Goal: Task Accomplishment & Management: Use online tool/utility

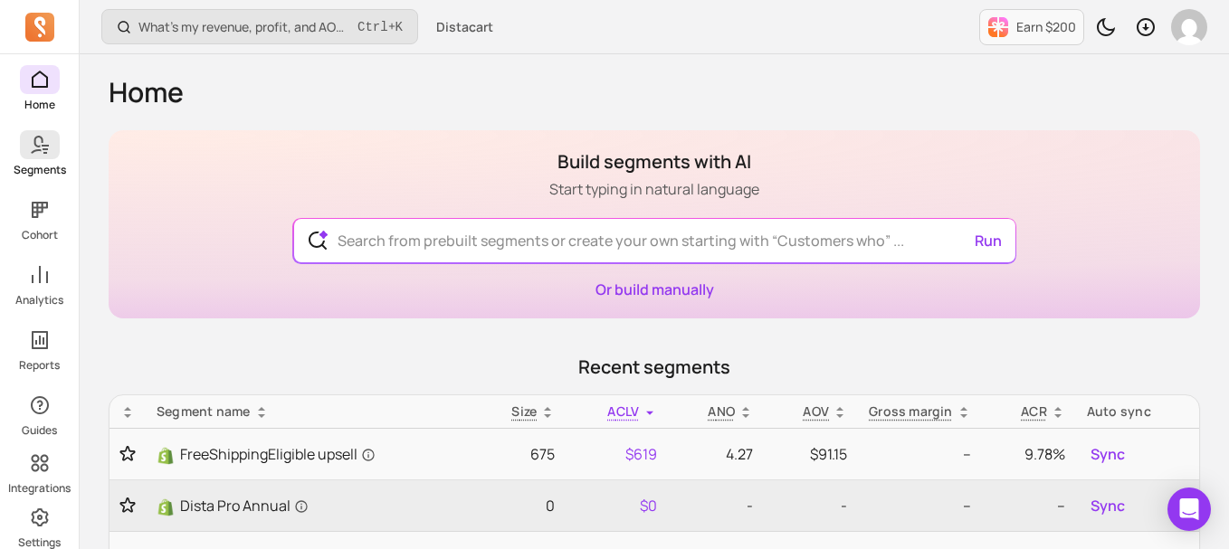
click at [39, 142] on icon at bounding box center [40, 145] width 22 height 22
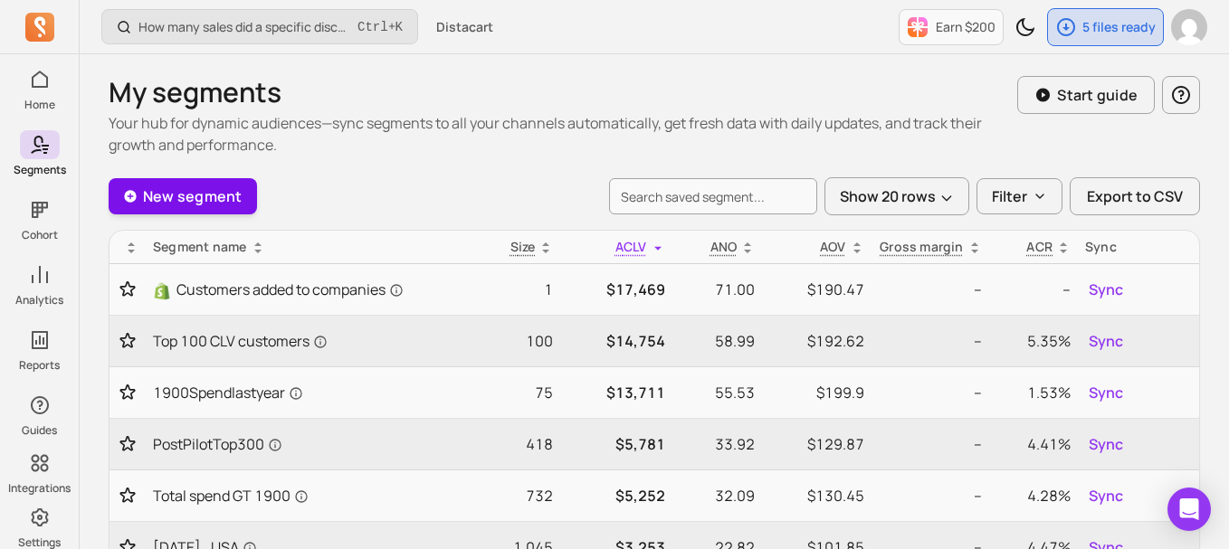
click at [201, 212] on link "New segment" at bounding box center [183, 196] width 148 height 36
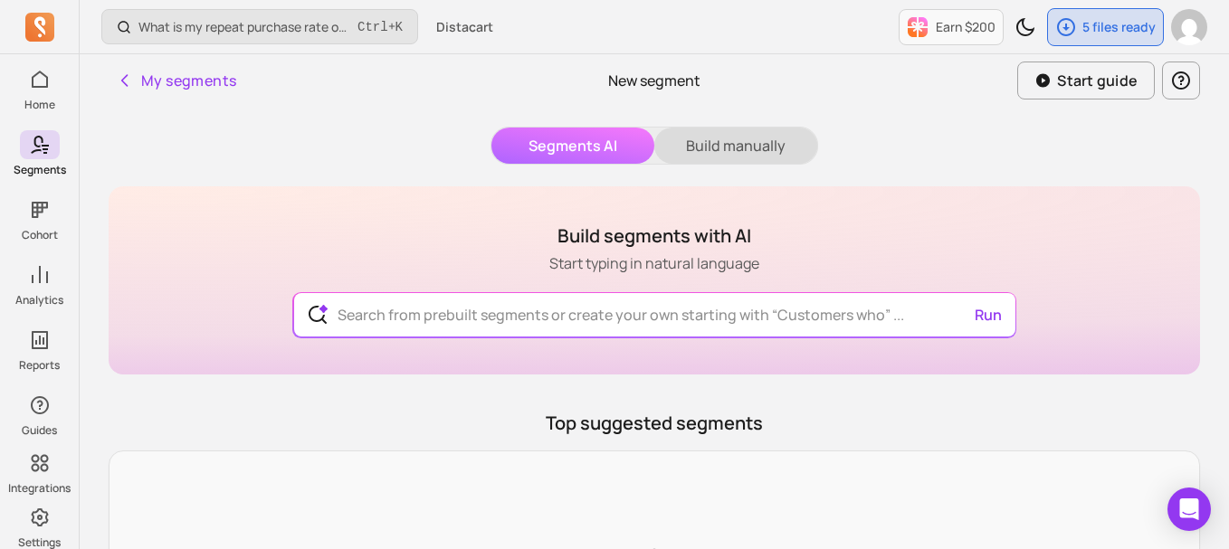
click at [710, 143] on button "Build manually" at bounding box center [735, 146] width 163 height 36
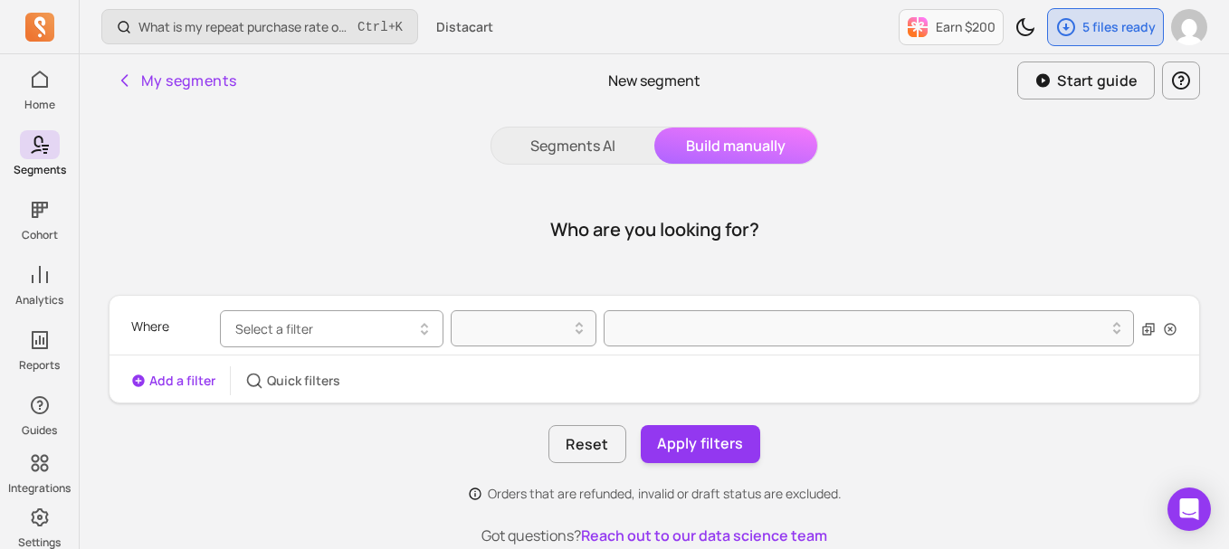
click at [354, 321] on button "Select a filter" at bounding box center [331, 328] width 223 height 37
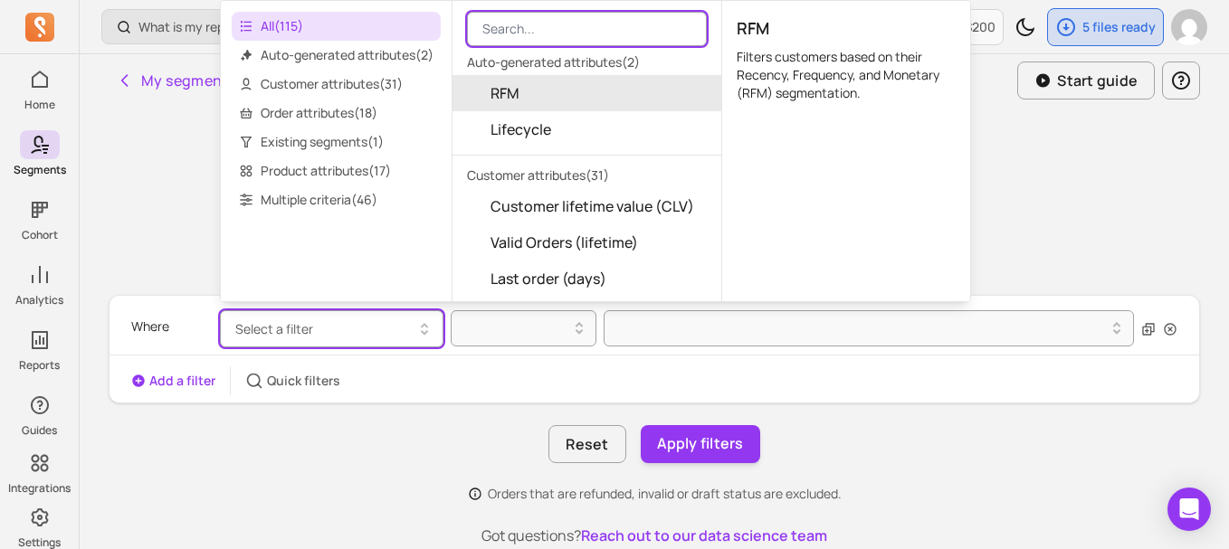
click at [507, 24] on input "search" at bounding box center [587, 29] width 240 height 34
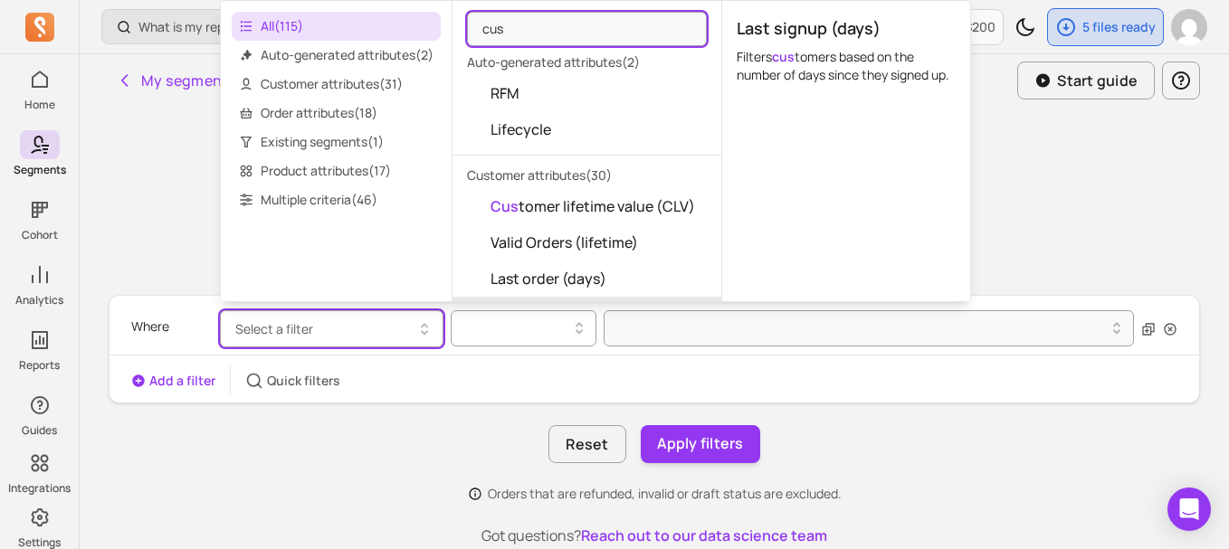
type input "cus"
click at [489, 324] on div at bounding box center [516, 329] width 109 height 22
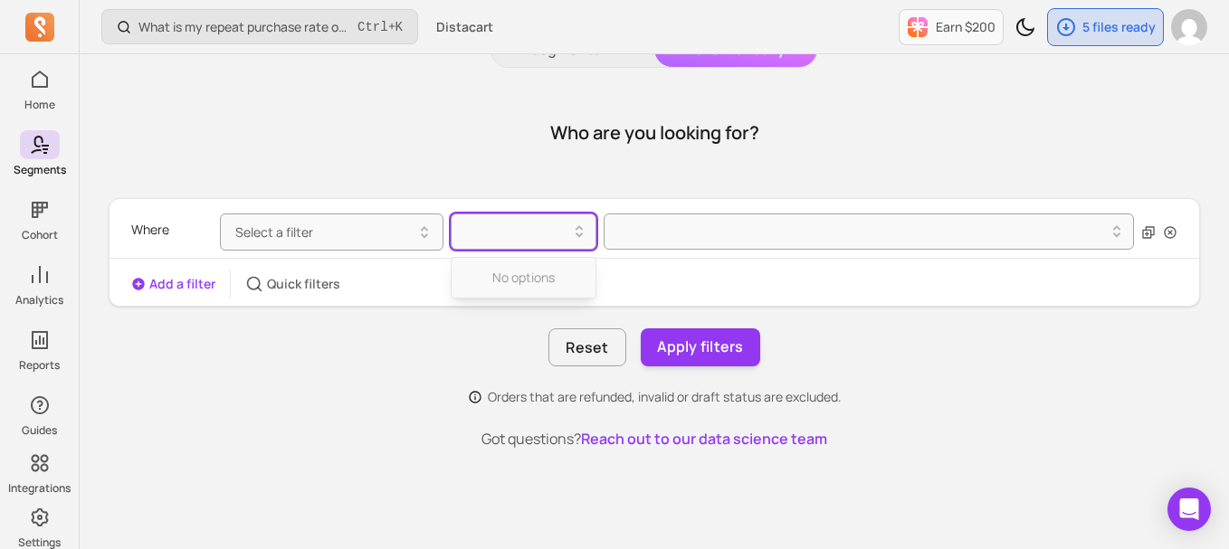
scroll to position [96, 0]
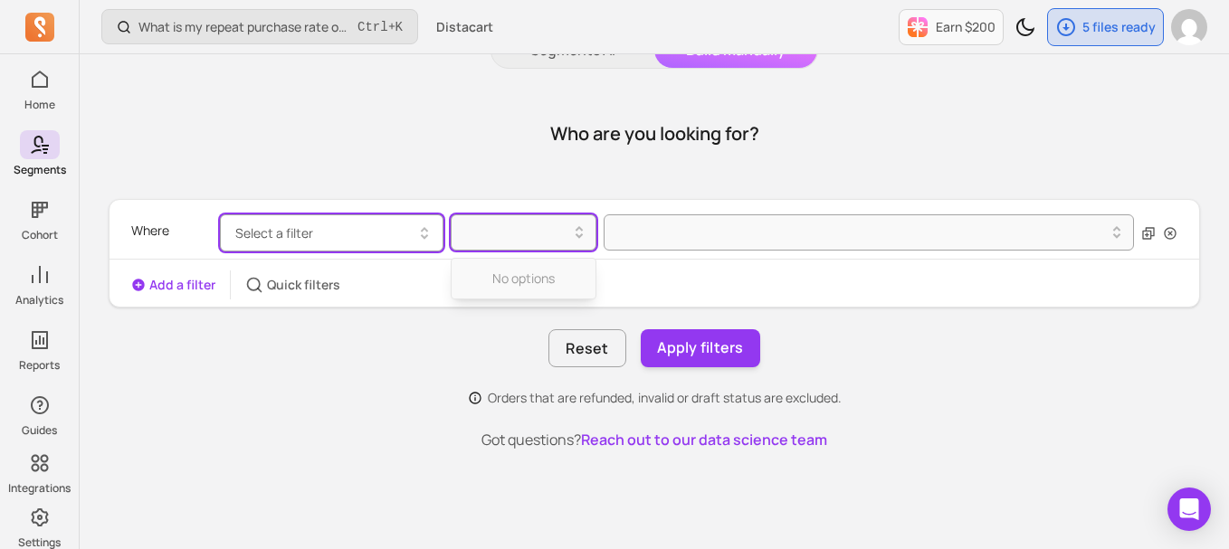
click at [361, 227] on button "Select a filter" at bounding box center [331, 232] width 223 height 37
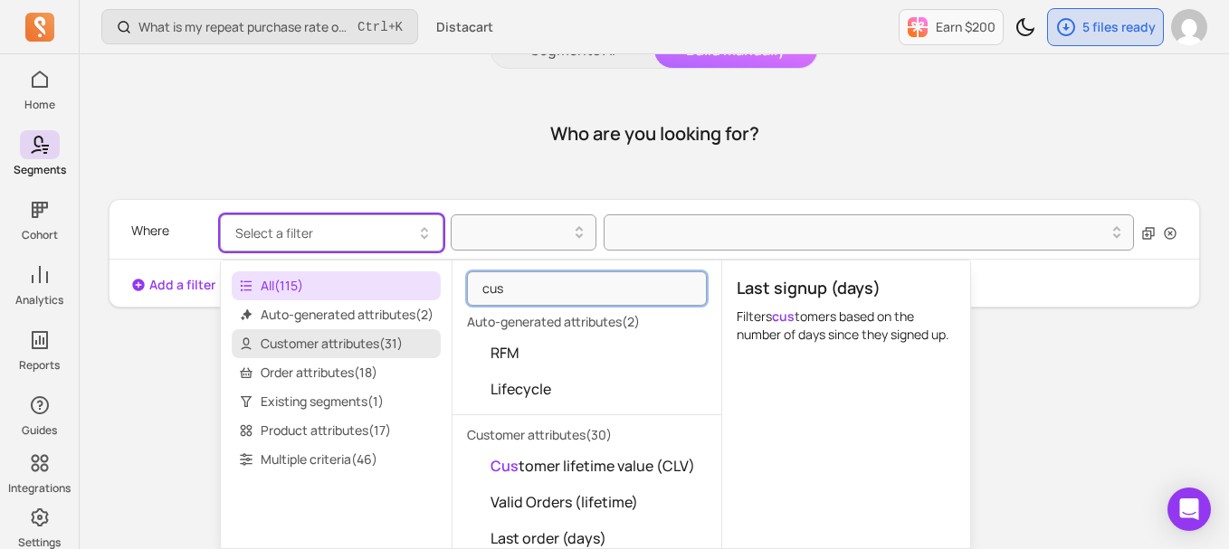
click at [369, 349] on span "Customer attributes ( 31 )" at bounding box center [336, 343] width 209 height 29
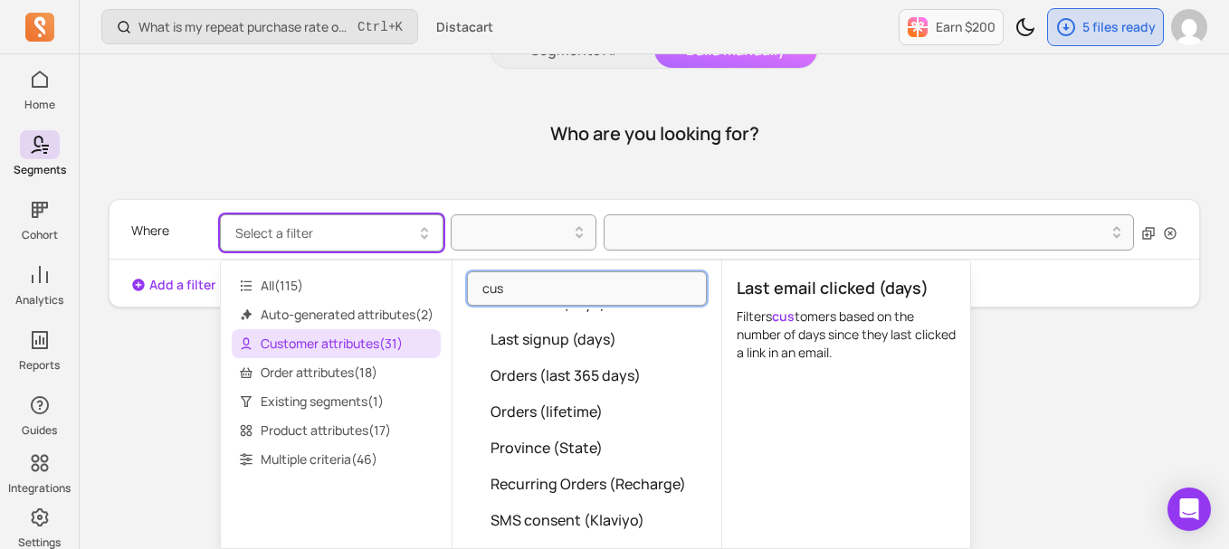
scroll to position [614, 0]
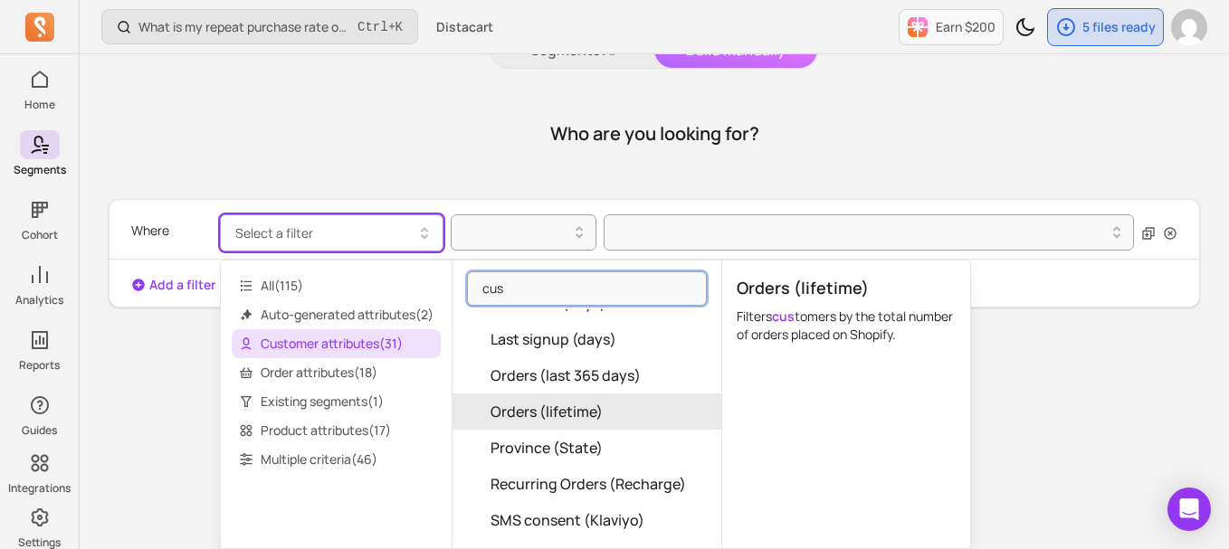
click at [565, 408] on span "Orders (lifetime)" at bounding box center [546, 412] width 112 height 22
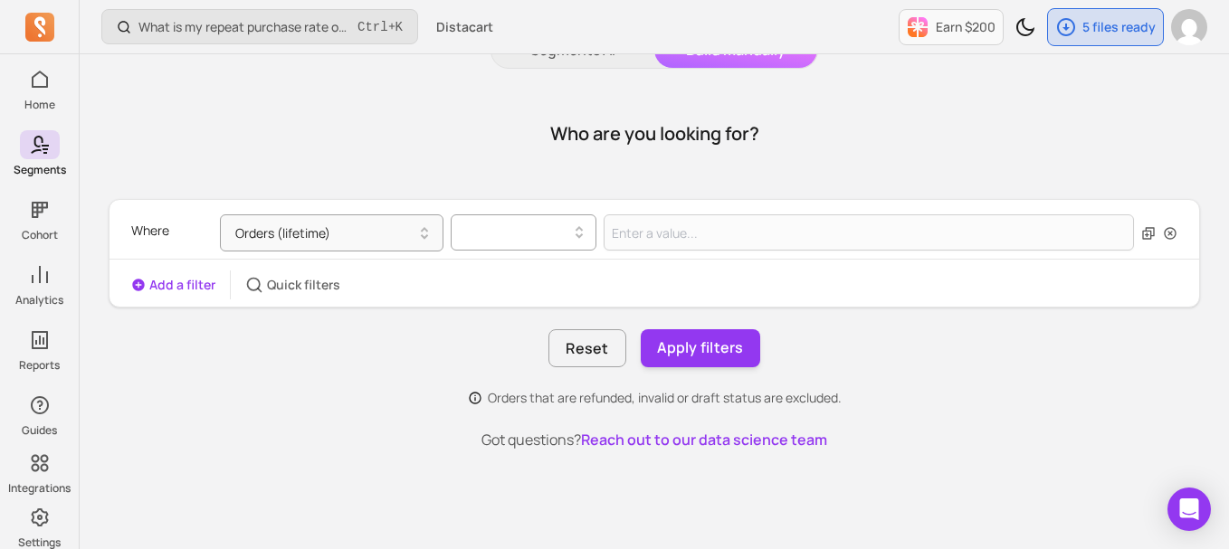
click at [527, 242] on div at bounding box center [516, 233] width 109 height 22
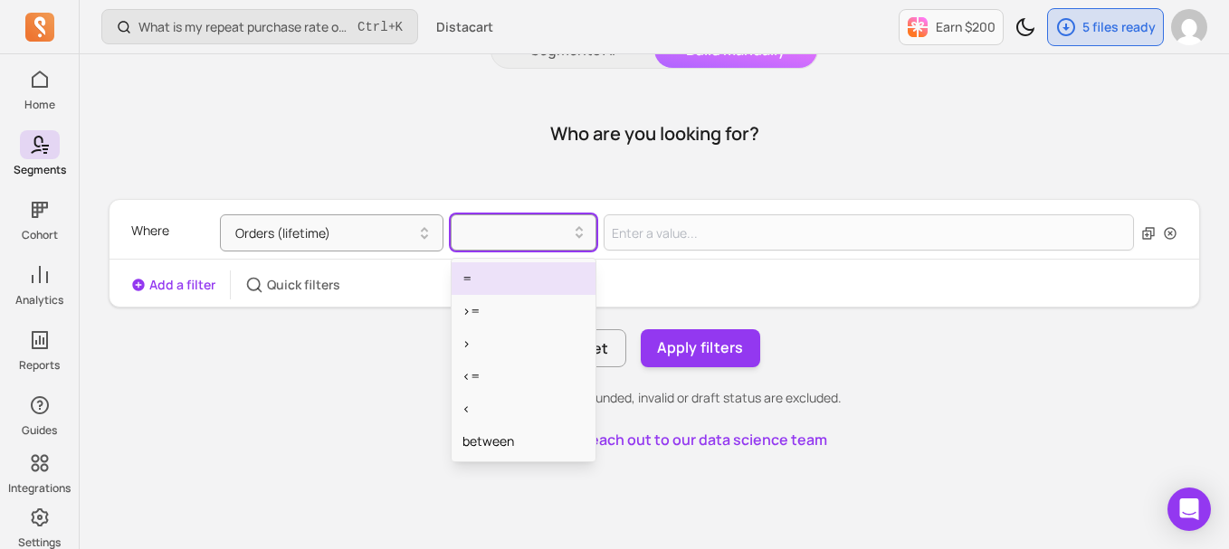
click at [507, 284] on div "=" at bounding box center [523, 278] width 145 height 33
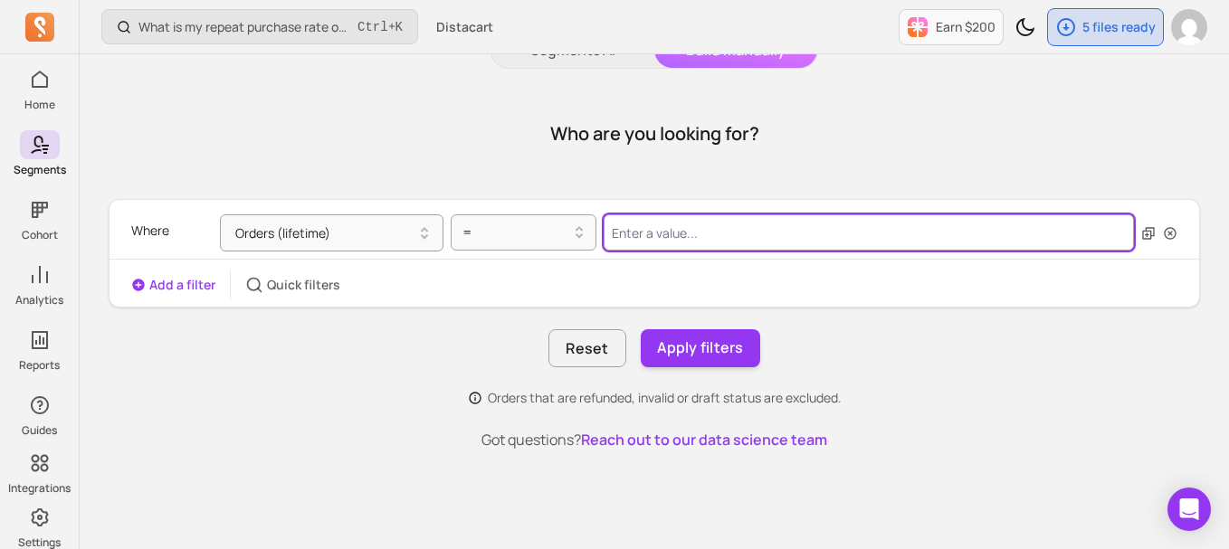
click at [702, 239] on input "Value for filter clause" at bounding box center [868, 232] width 530 height 36
click at [701, 239] on input "Value for filter clause" at bounding box center [868, 232] width 530 height 36
type input "90"
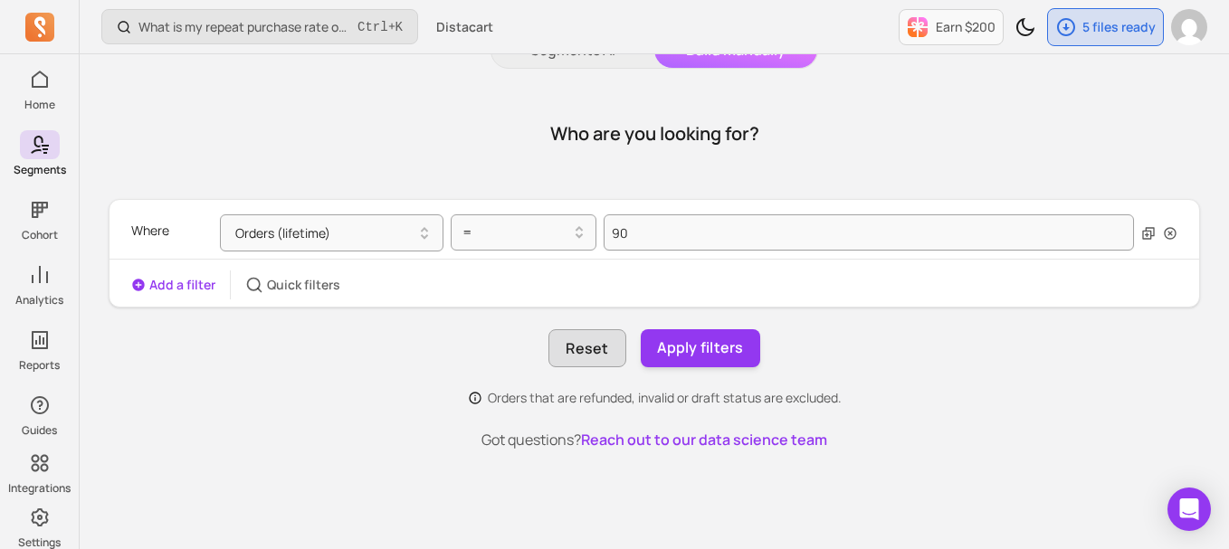
click at [609, 340] on button "Reset" at bounding box center [586, 348] width 77 height 38
click at [329, 234] on button "Select a filter" at bounding box center [331, 232] width 223 height 37
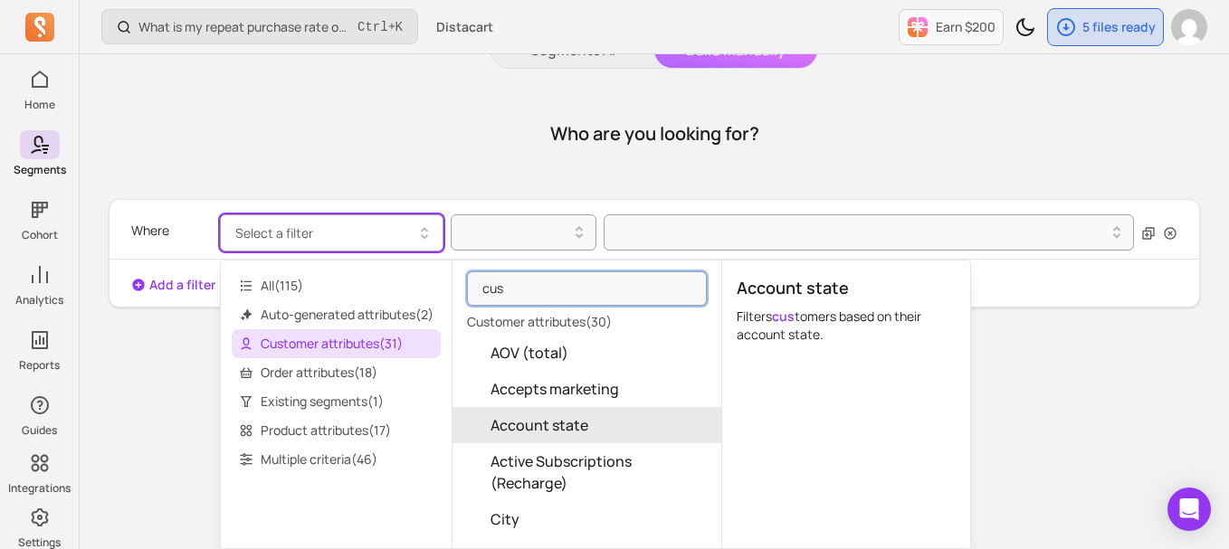
click at [376, 335] on span "Customer attributes ( 31 )" at bounding box center [336, 343] width 209 height 29
click at [400, 346] on span "Customer attributes ( 31 )" at bounding box center [336, 343] width 209 height 29
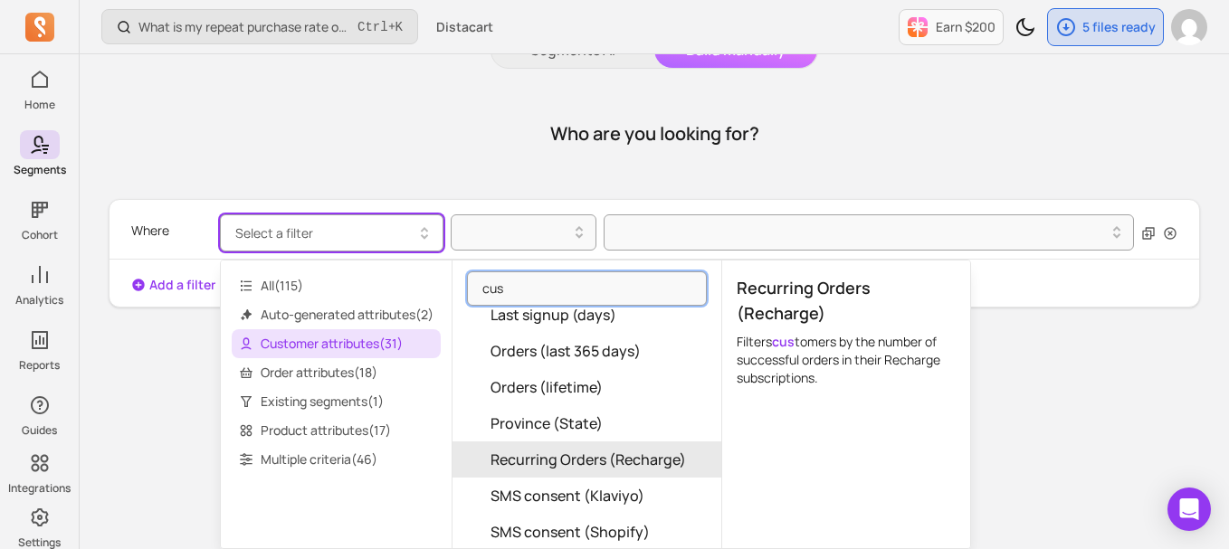
scroll to position [601, 0]
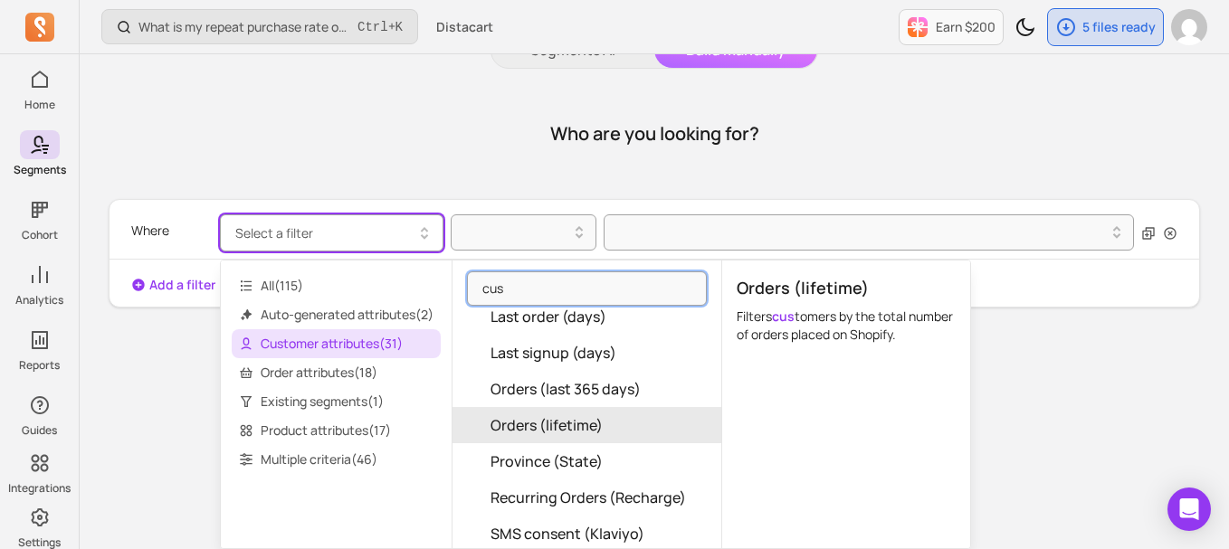
click at [573, 432] on span "Orders (lifetime)" at bounding box center [546, 425] width 112 height 22
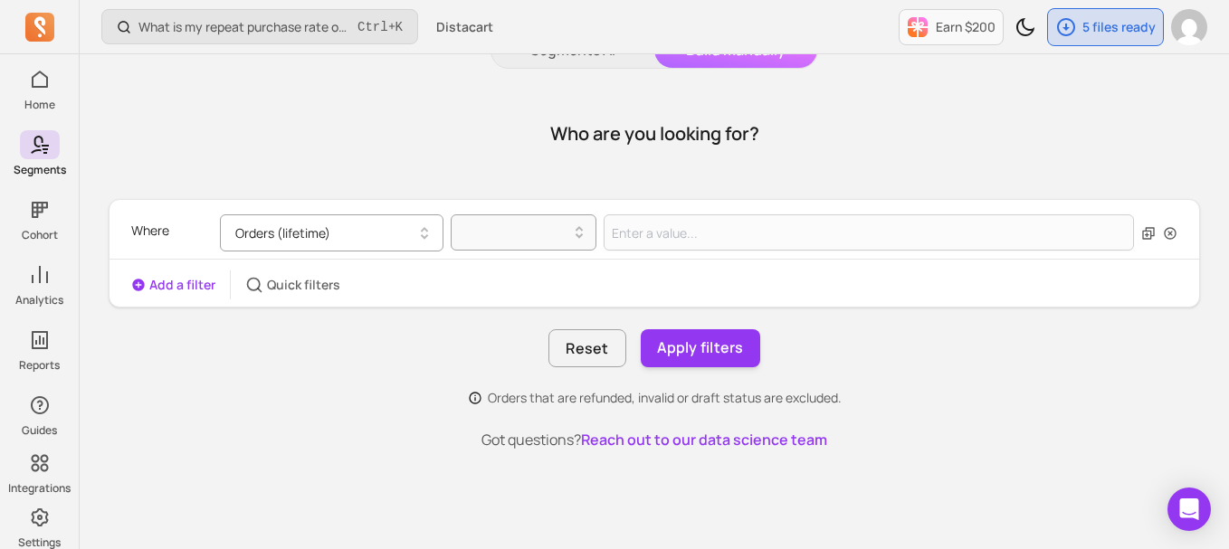
click at [347, 242] on button "Orders (lifetime)" at bounding box center [331, 232] width 223 height 37
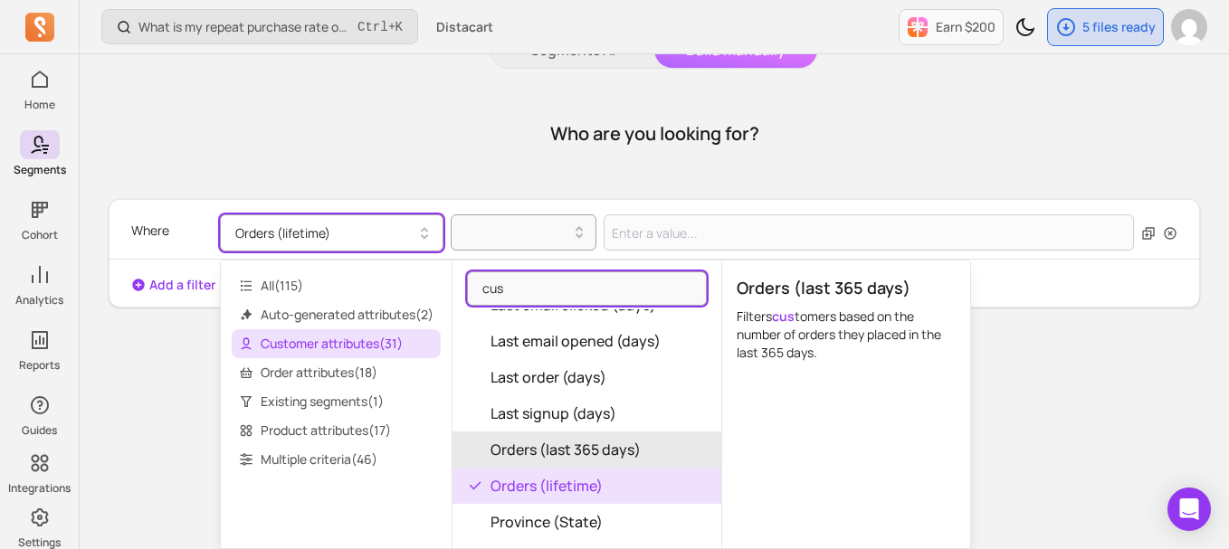
scroll to position [540, 0]
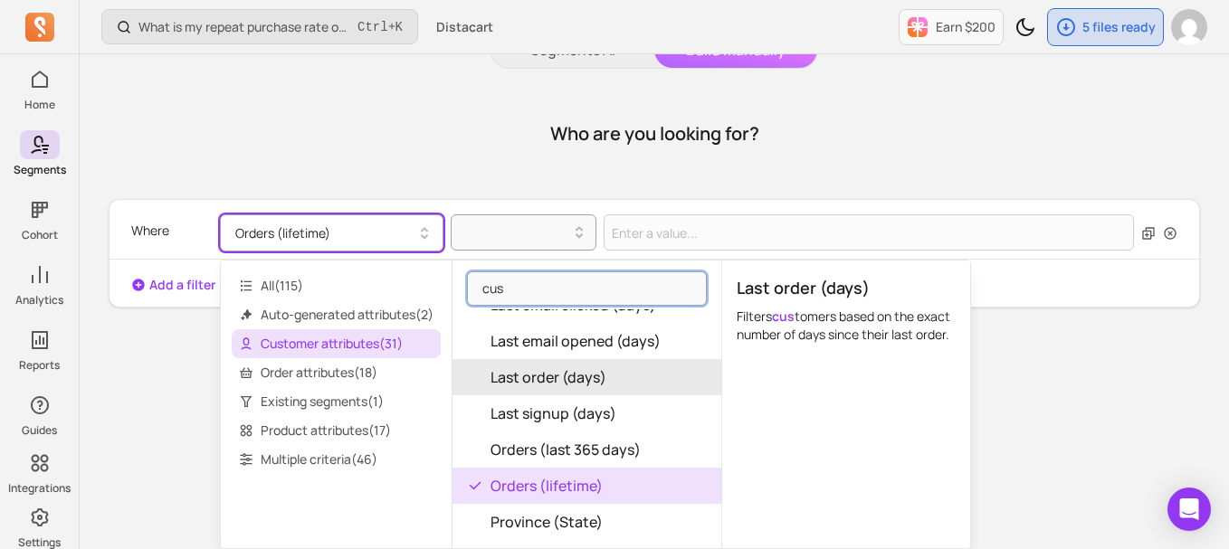
click at [566, 369] on span "Last order (days)" at bounding box center [548, 377] width 116 height 22
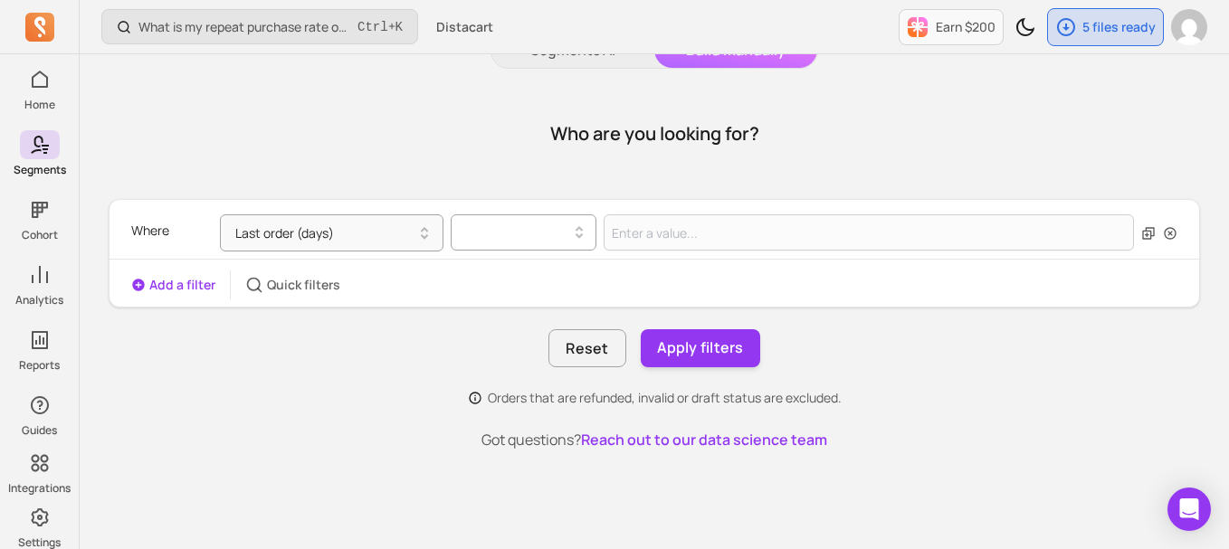
click at [549, 224] on div at bounding box center [516, 233] width 109 height 22
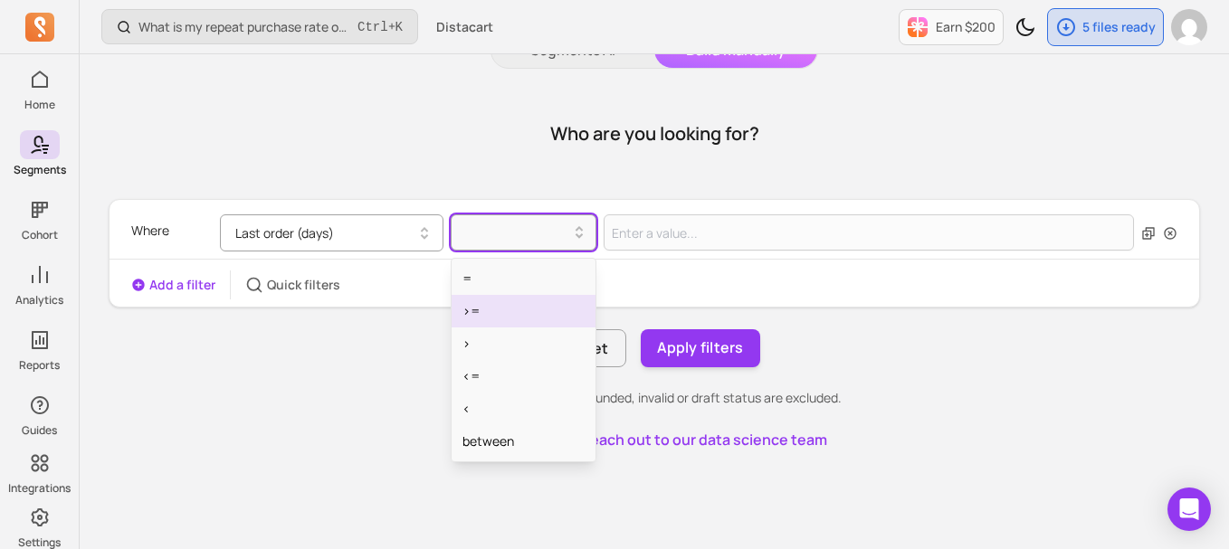
click at [361, 233] on button "Last order (days)" at bounding box center [331, 232] width 223 height 37
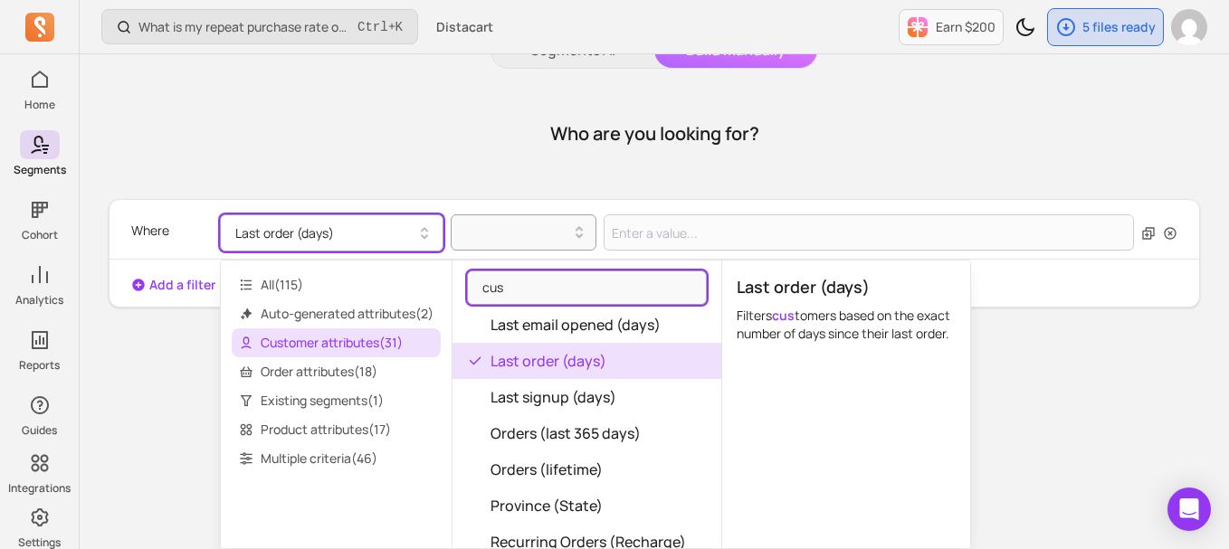
scroll to position [578, 0]
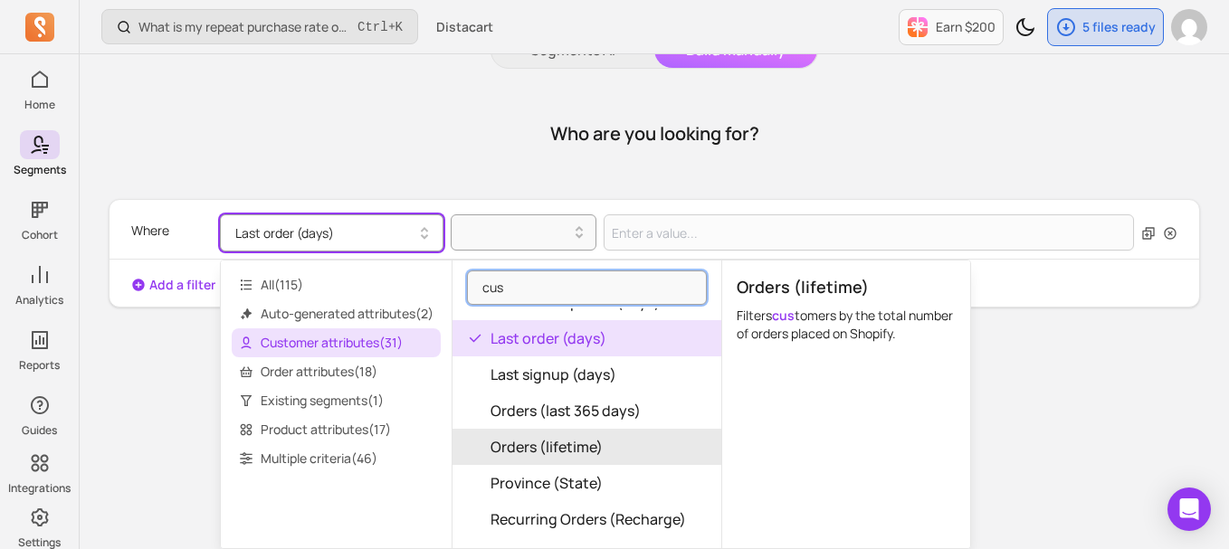
click at [555, 452] on span "Orders (lifetime)" at bounding box center [546, 447] width 112 height 22
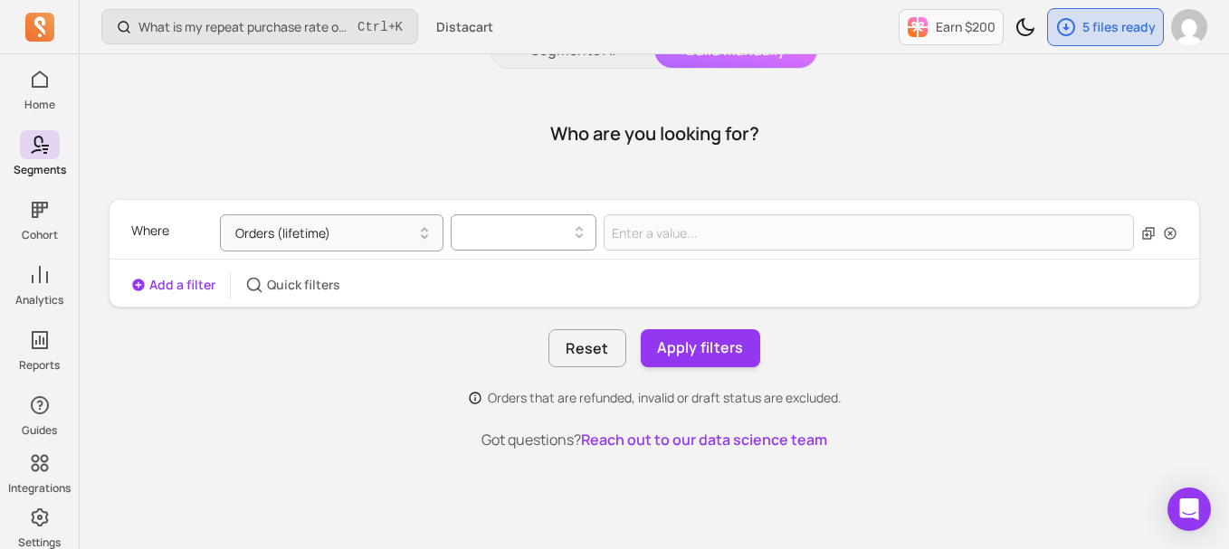
click at [571, 228] on icon at bounding box center [579, 233] width 22 height 22
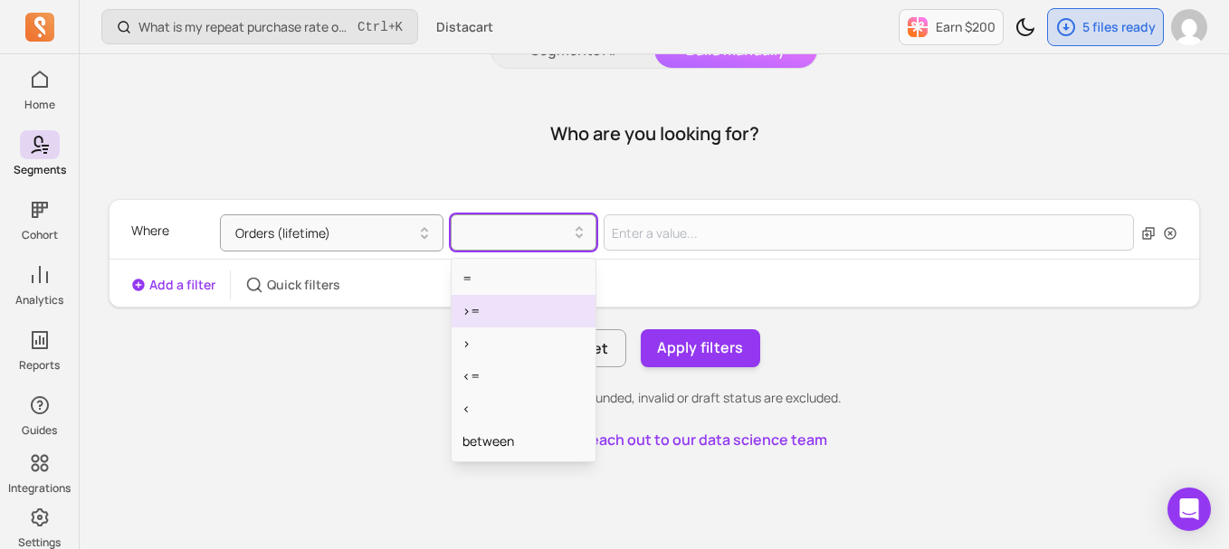
click at [515, 312] on div ">=" at bounding box center [523, 311] width 145 height 33
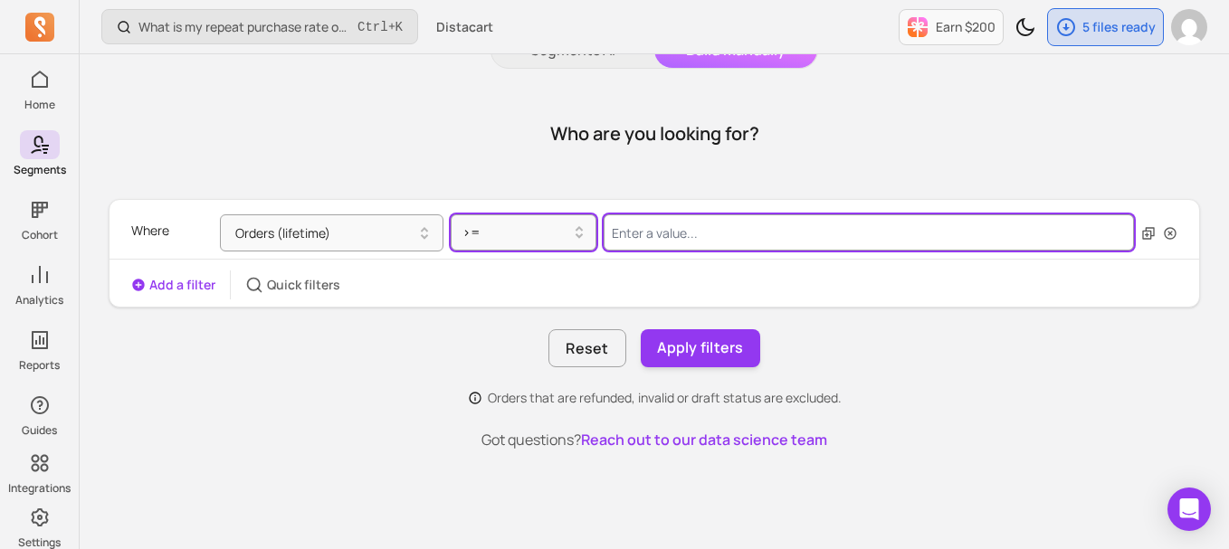
click at [693, 224] on input "Value for filter clause" at bounding box center [868, 232] width 530 height 36
type input "90"
click at [660, 239] on input "90" at bounding box center [868, 232] width 530 height 36
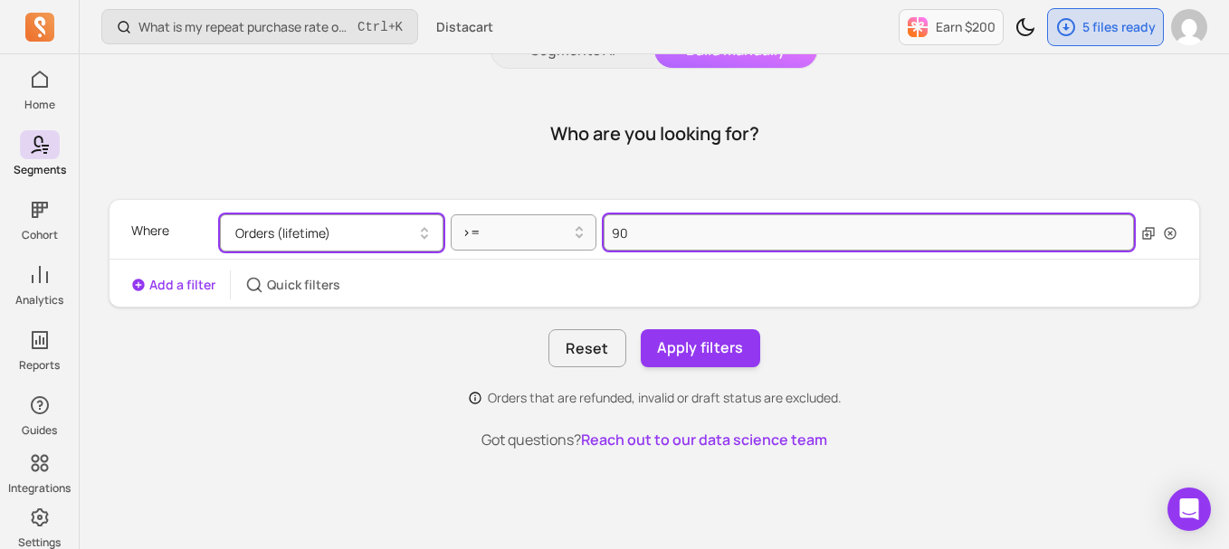
click at [378, 225] on button "Orders (lifetime)" at bounding box center [331, 232] width 223 height 37
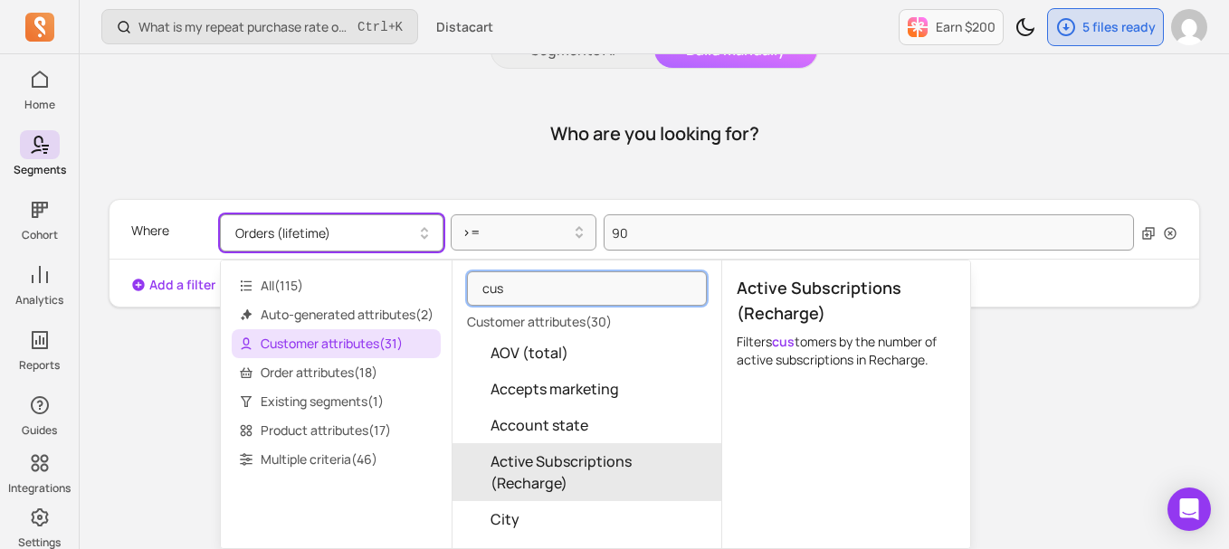
scroll to position [15, 0]
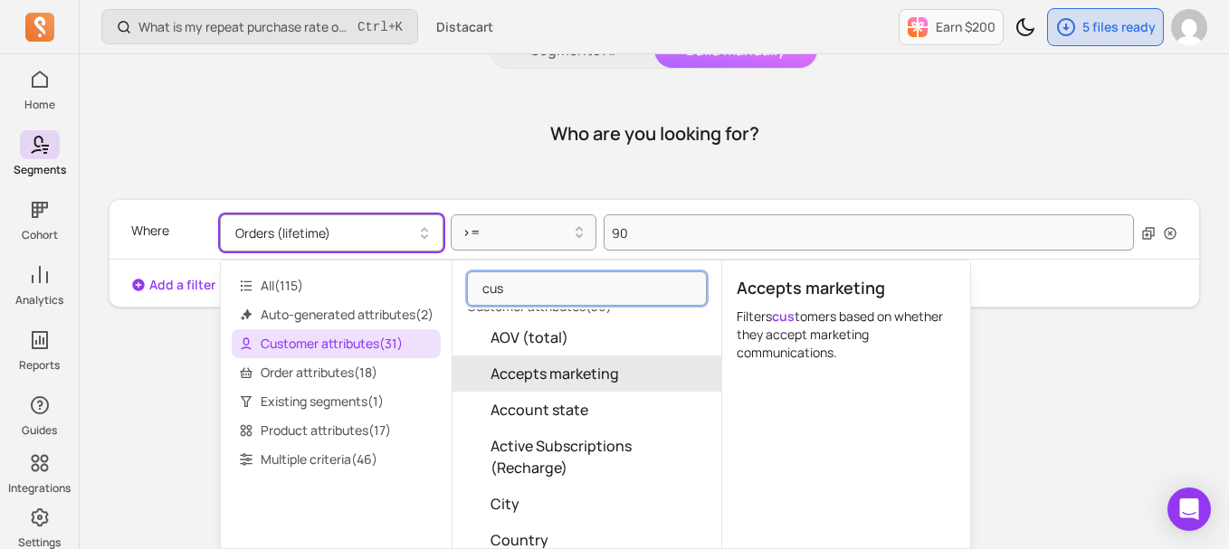
click at [391, 341] on span "Customer attributes ( 31 )" at bounding box center [336, 343] width 209 height 29
click at [353, 379] on span "Order attributes ( 18 )" at bounding box center [336, 372] width 209 height 29
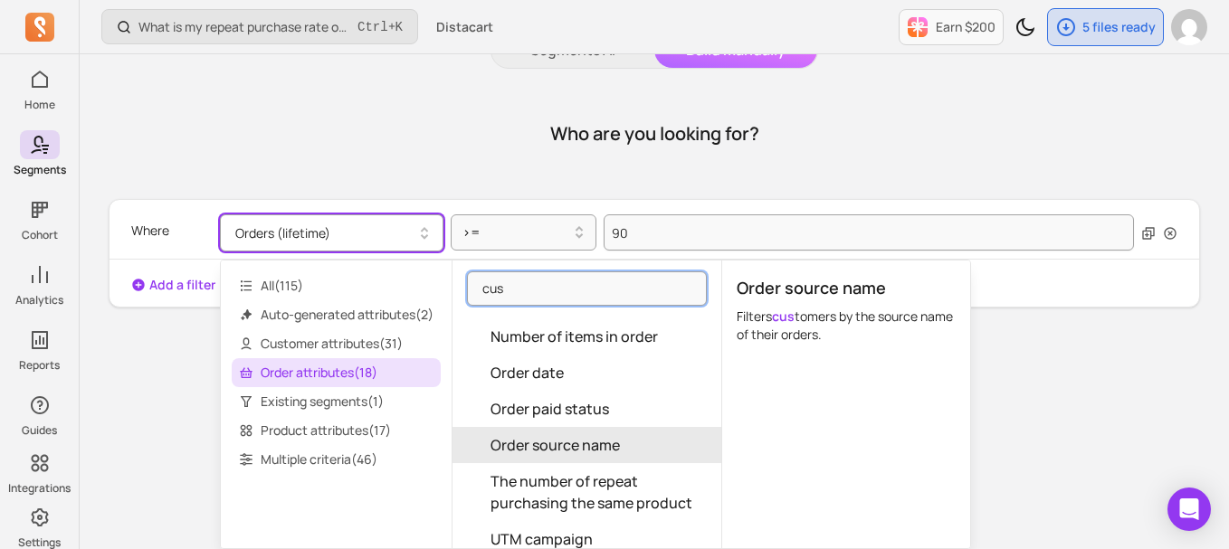
scroll to position [366, 0]
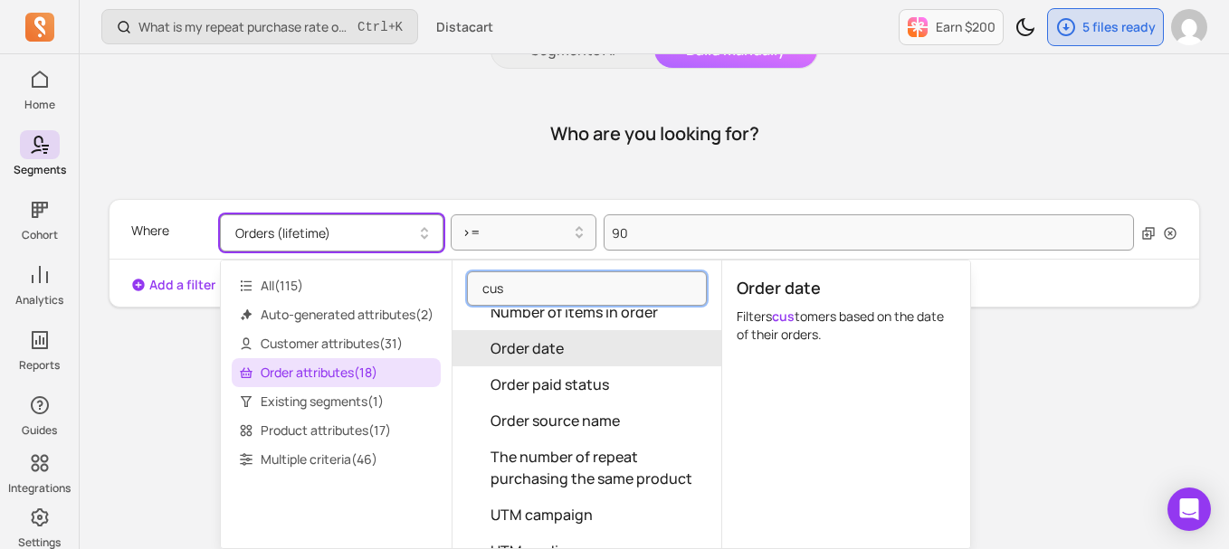
click at [584, 332] on button "Order date" at bounding box center [586, 348] width 269 height 36
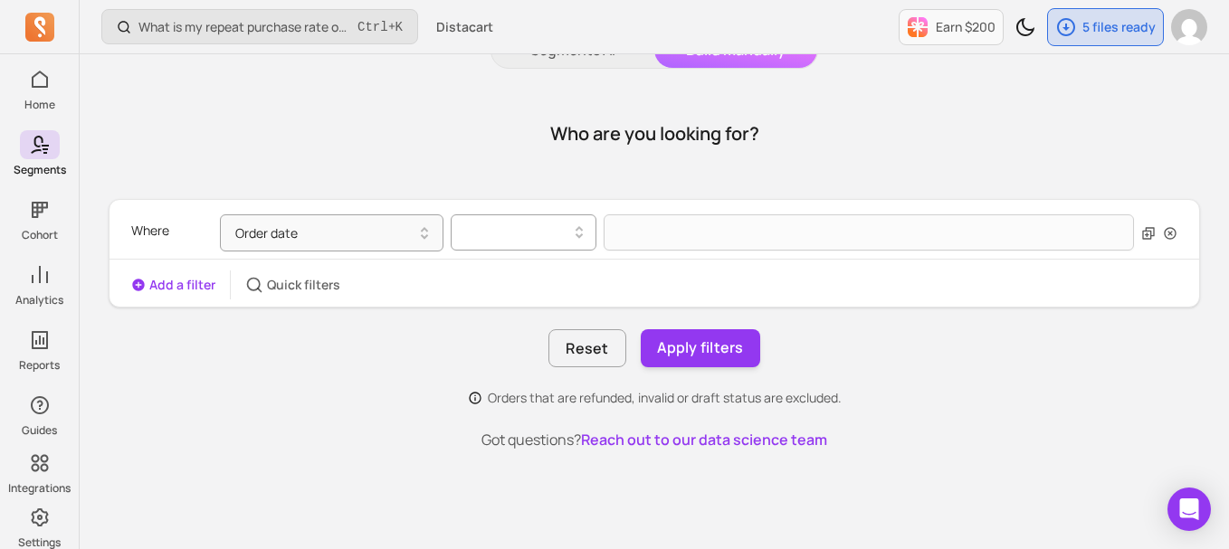
click at [544, 248] on div at bounding box center [524, 232] width 147 height 36
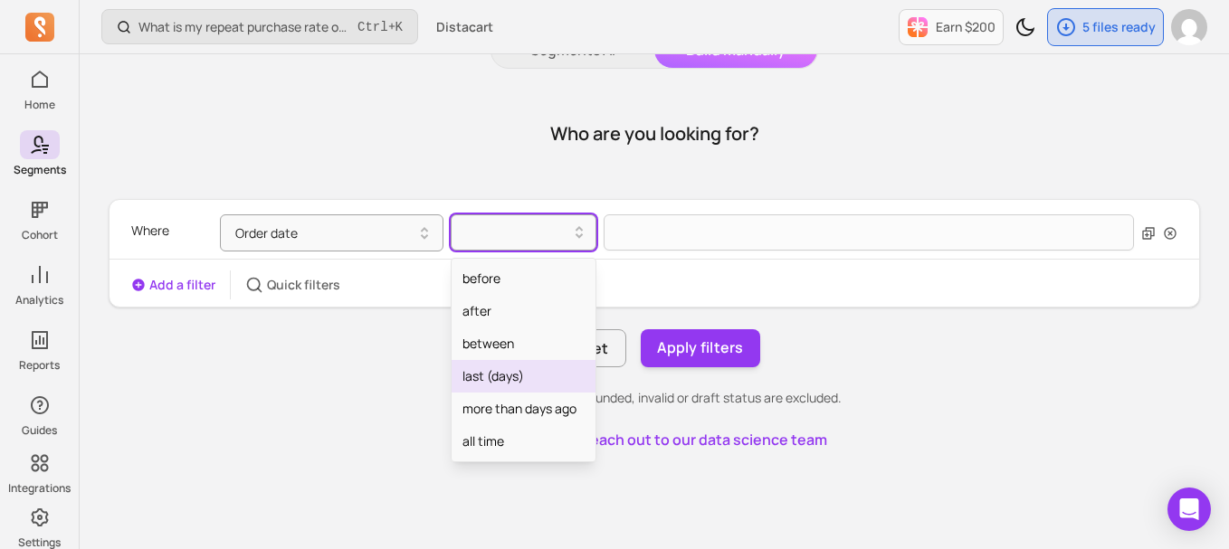
click at [511, 375] on div "last (days)" at bounding box center [523, 376] width 145 height 33
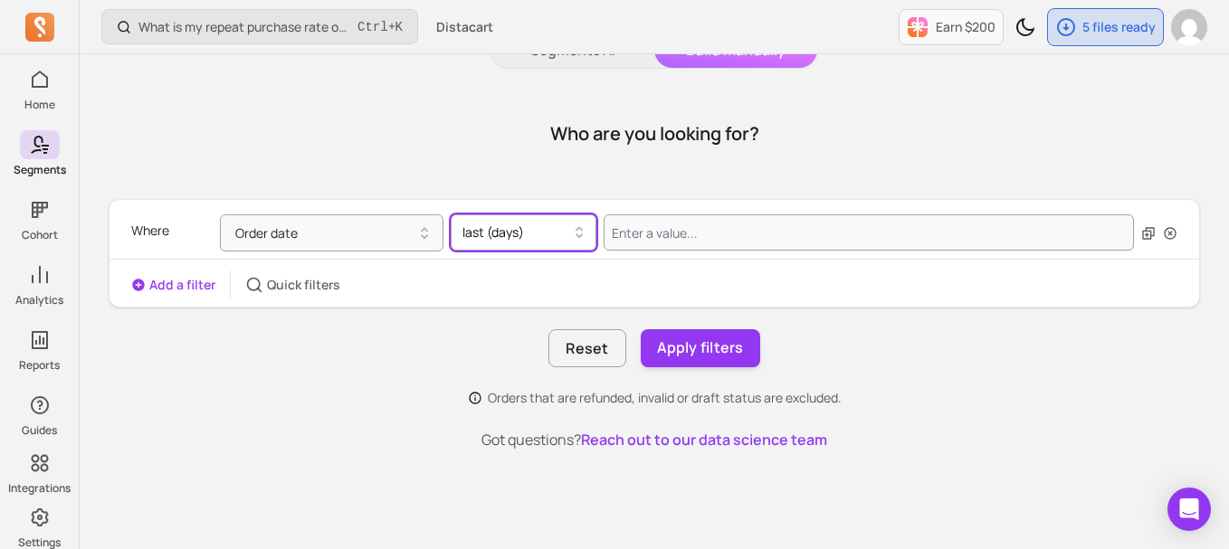
click at [529, 247] on div "last (days)" at bounding box center [524, 232] width 147 height 36
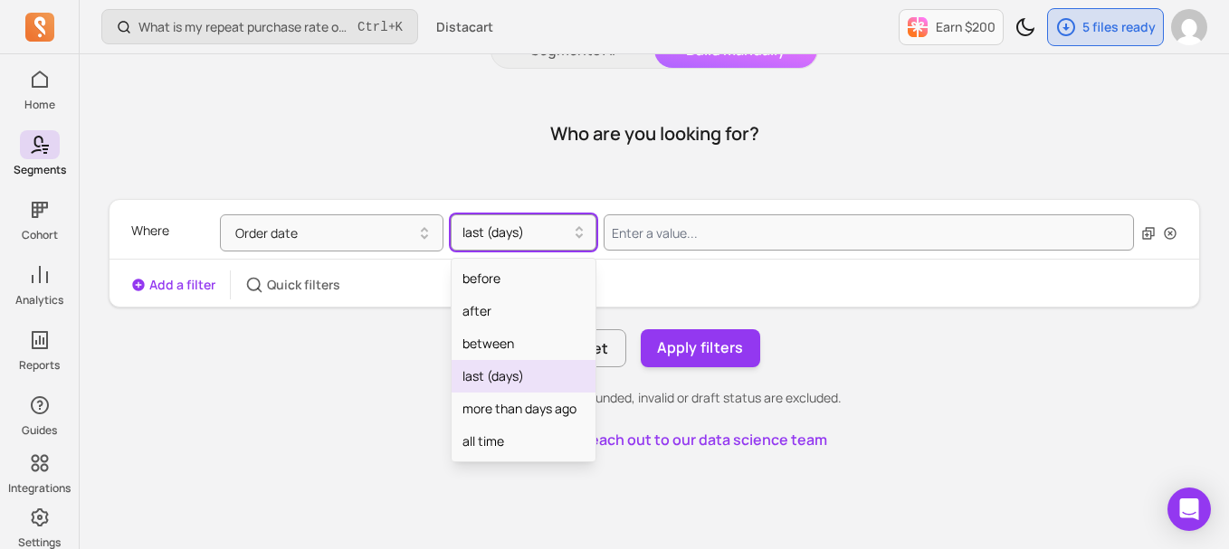
click at [520, 369] on div "last (days)" at bounding box center [523, 376] width 145 height 33
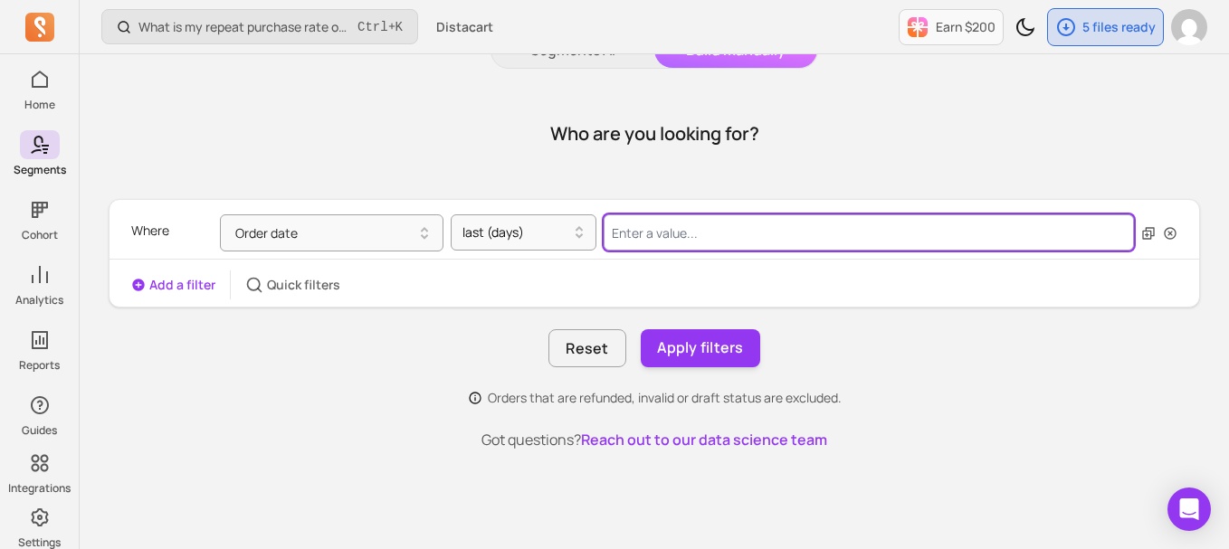
click at [682, 239] on input "Value for filter clause" at bounding box center [868, 232] width 530 height 36
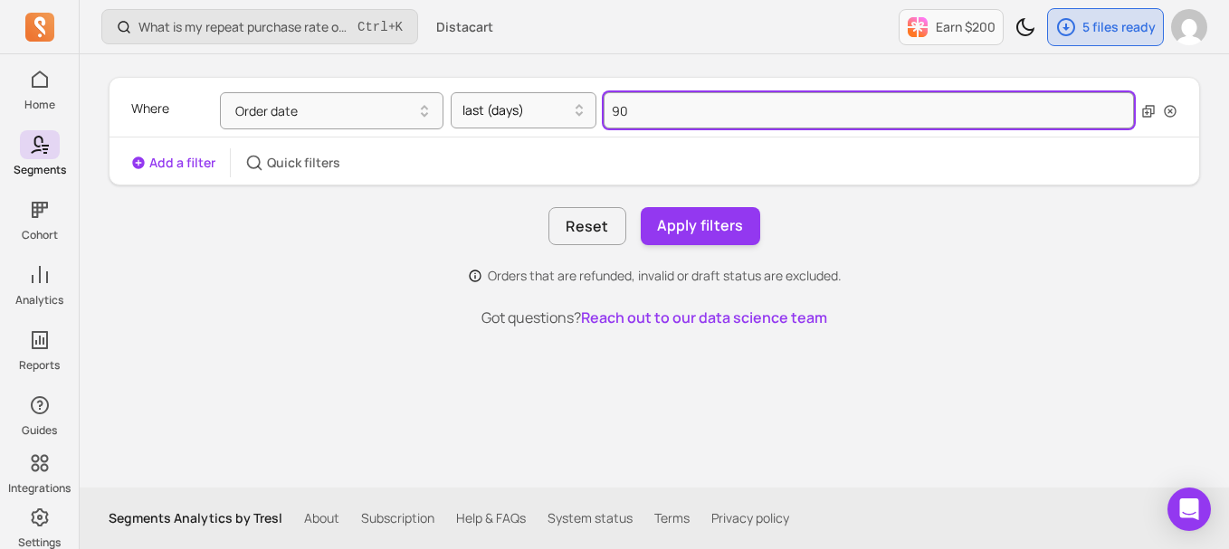
scroll to position [216, 0]
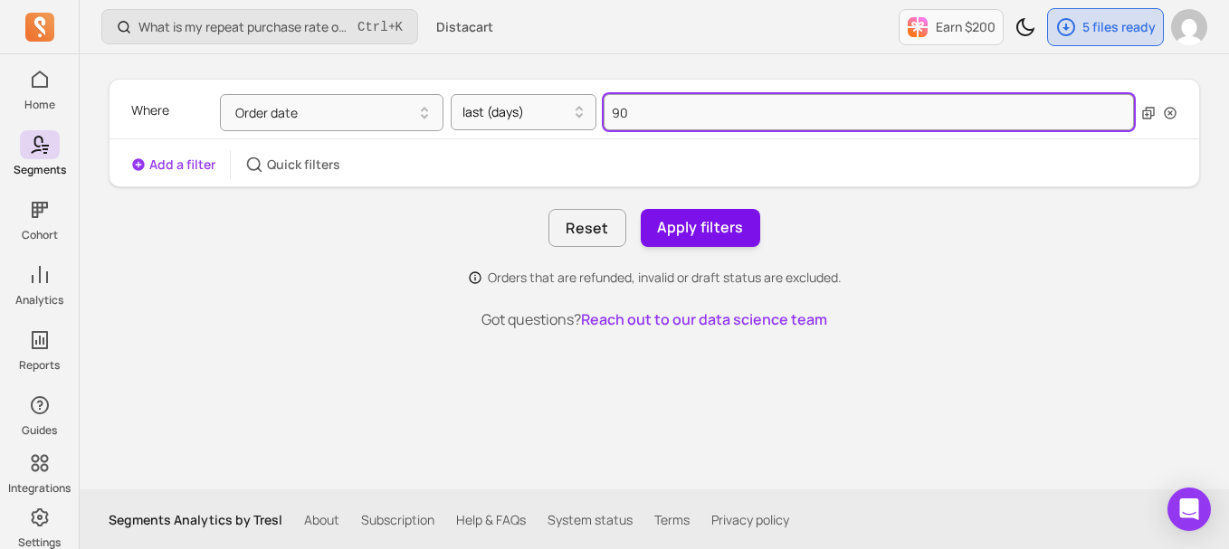
type input "90"
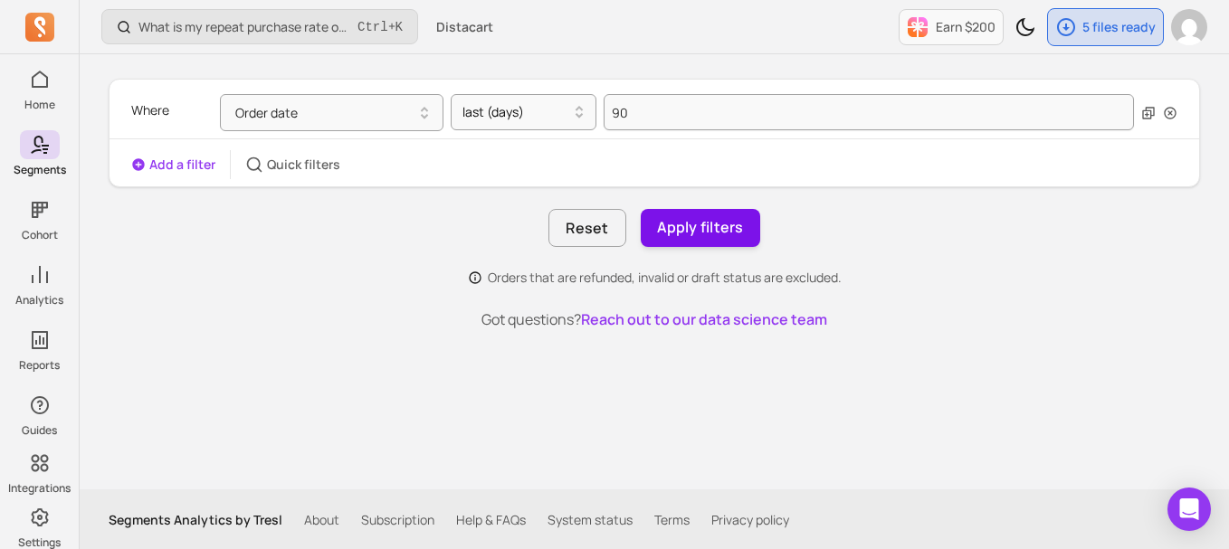
click at [708, 223] on button "Apply filters" at bounding box center [700, 228] width 119 height 38
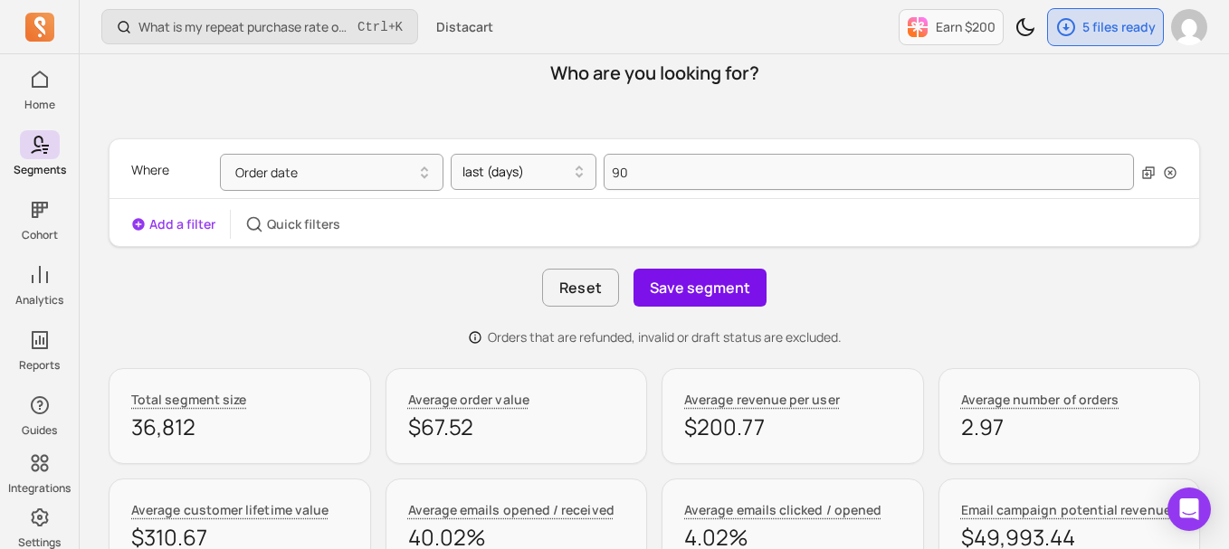
scroll to position [157, 0]
drag, startPoint x: 130, startPoint y: 441, endPoint x: 201, endPoint y: 438, distance: 70.6
click at [201, 438] on div "Total segment size 36,812" at bounding box center [240, 415] width 262 height 96
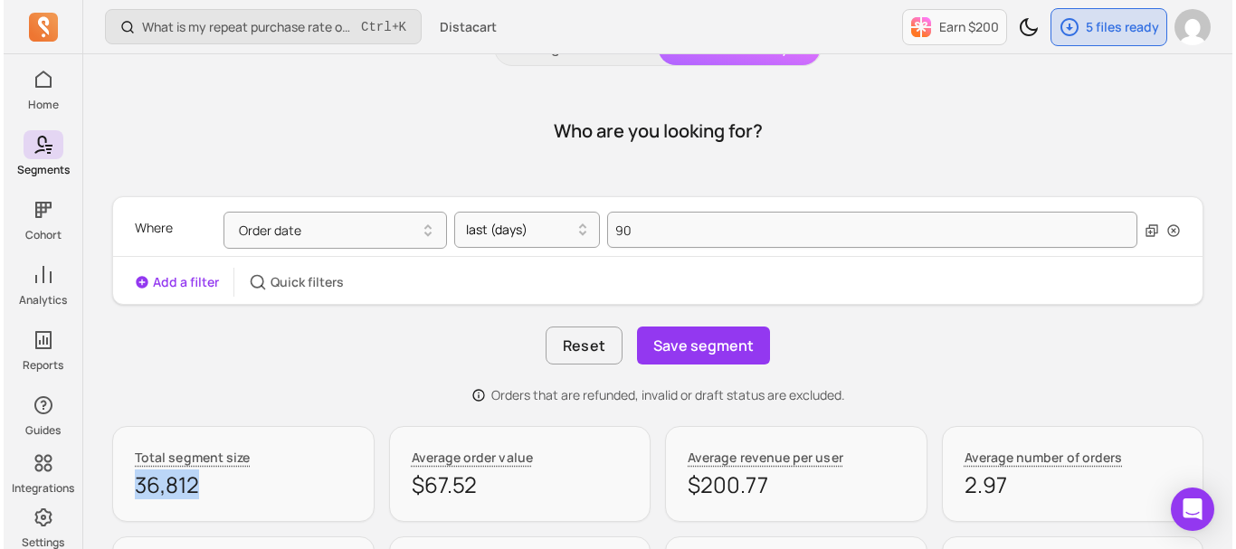
scroll to position [87, 0]
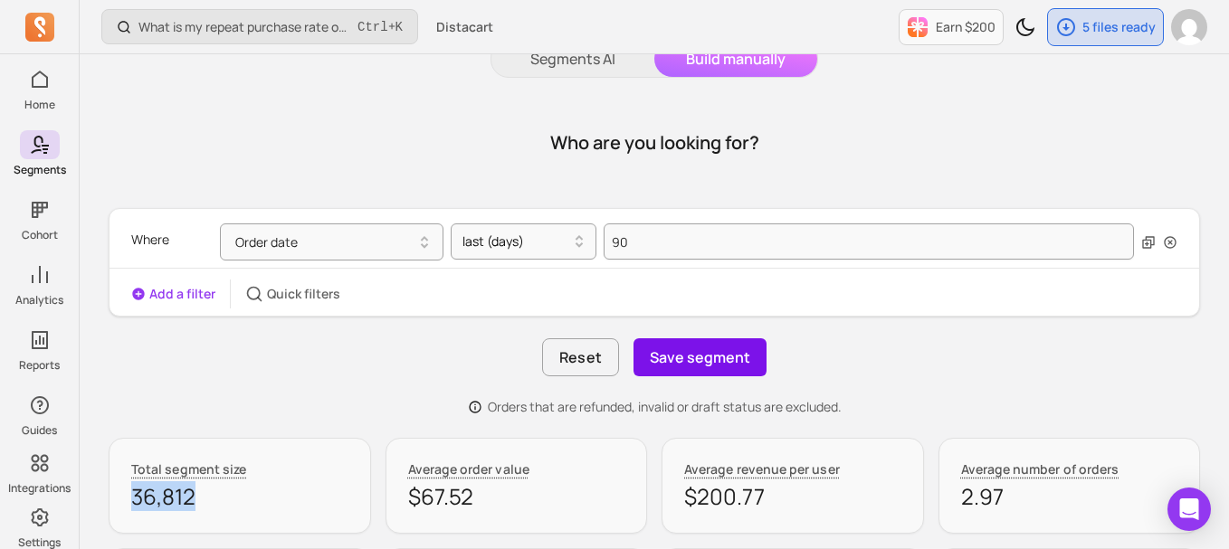
click at [745, 356] on button "Save segment" at bounding box center [699, 357] width 133 height 38
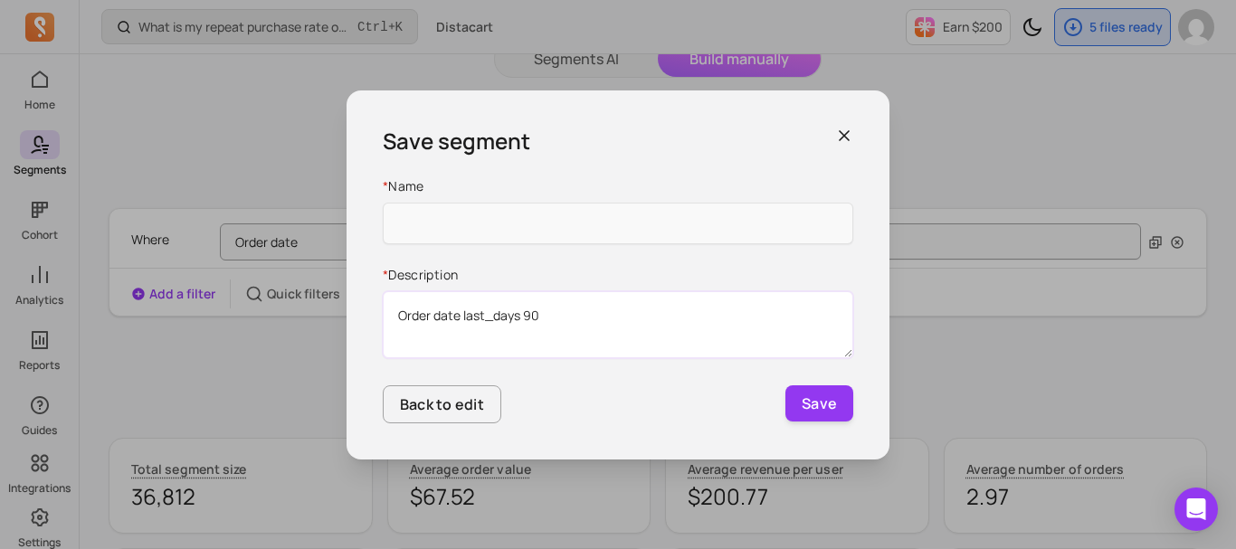
click at [501, 323] on textarea "Order date last_days 90" at bounding box center [618, 324] width 470 height 67
click at [449, 219] on input "Name" at bounding box center [618, 224] width 470 height 42
paste input "Order date last_days 90"
type input "Order date last_days 90"
click at [804, 402] on button "Save" at bounding box center [819, 403] width 68 height 36
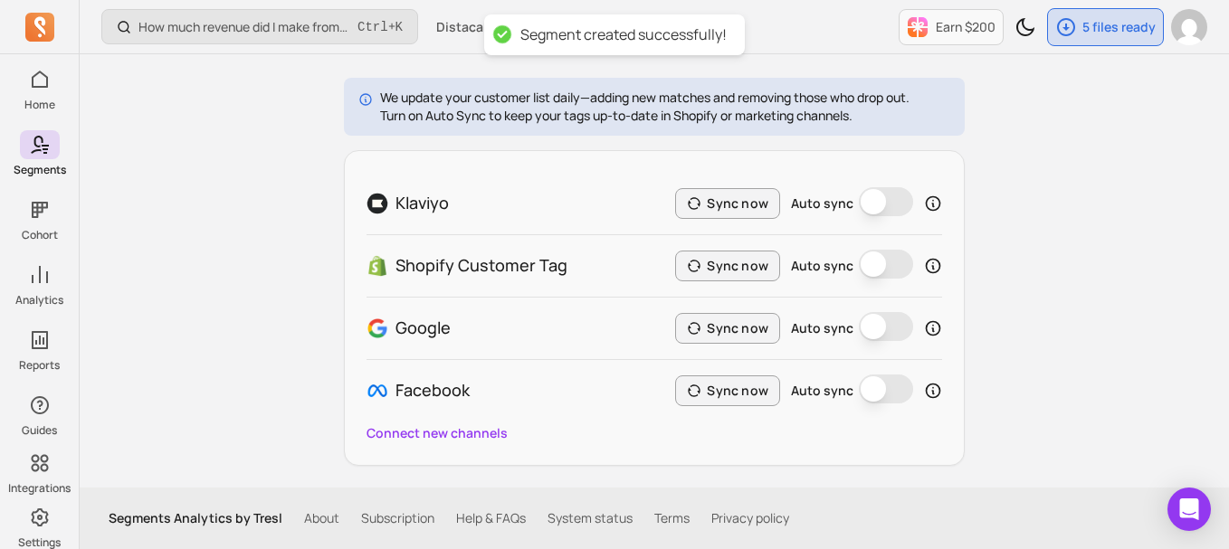
scroll to position [258, 0]
click at [860, 333] on button "Auto sync" at bounding box center [886, 327] width 54 height 29
click at [869, 391] on button "Auto sync" at bounding box center [886, 389] width 54 height 29
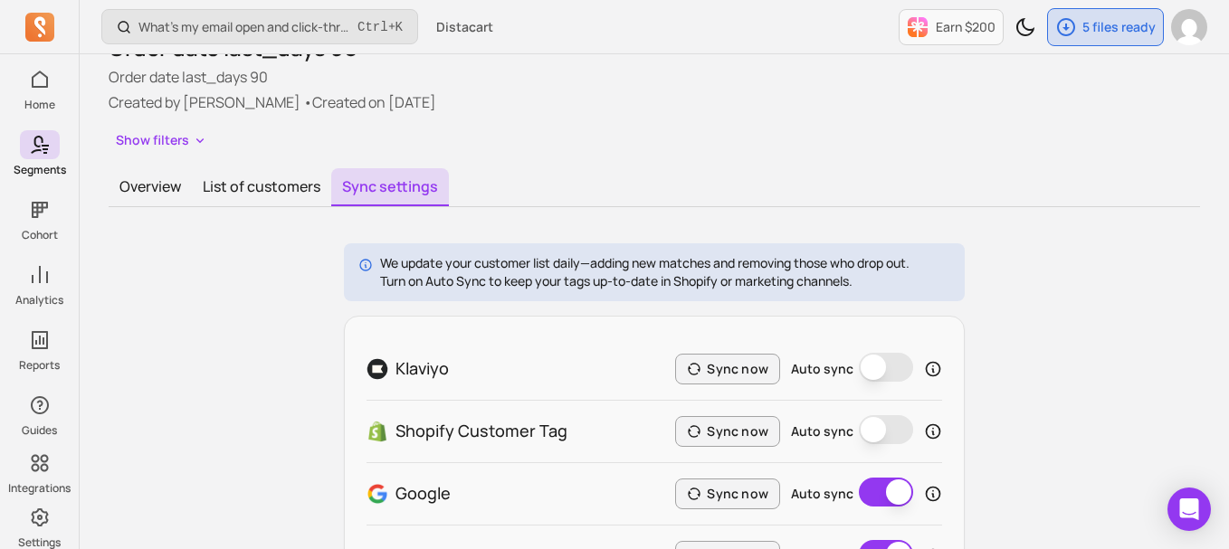
scroll to position [0, 0]
